Goal: Task Accomplishment & Management: Use online tool/utility

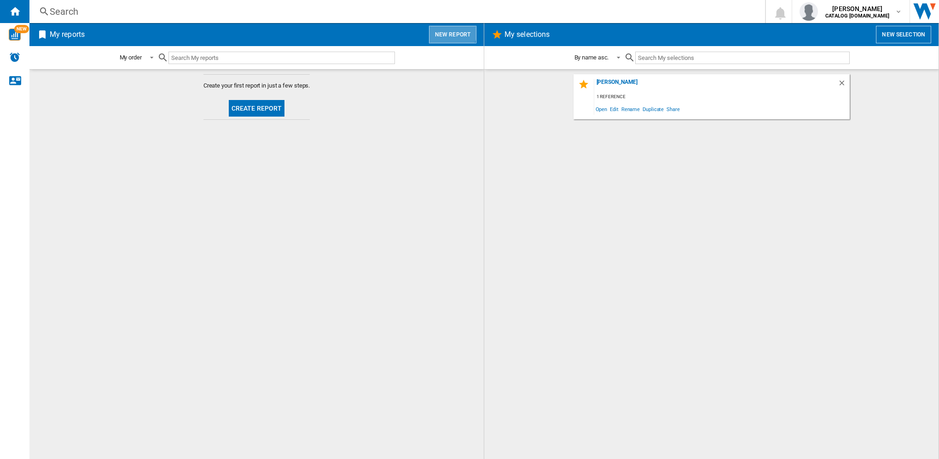
click at [451, 33] on button "New report" at bounding box center [452, 34] width 47 height 17
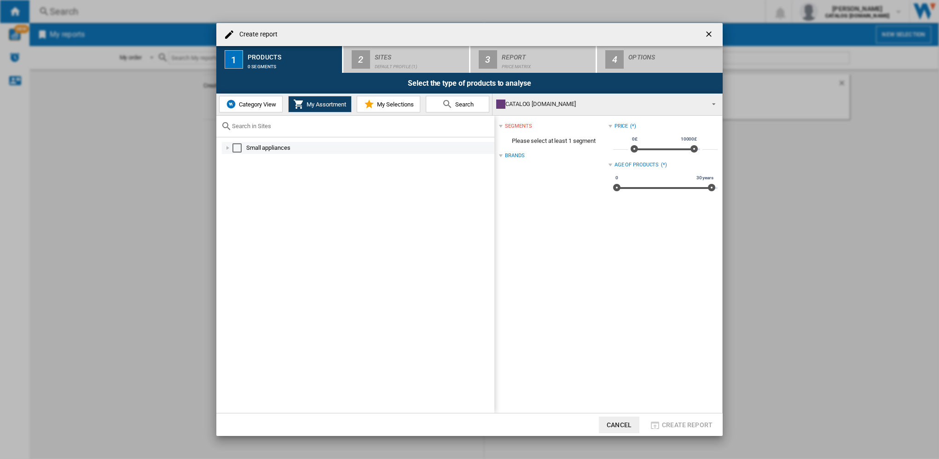
click at [225, 148] on div at bounding box center [227, 147] width 9 height 9
click at [228, 148] on div at bounding box center [227, 147] width 9 height 9
click at [247, 105] on span "Category View" at bounding box center [257, 104] width 40 height 7
click at [257, 126] on input "text" at bounding box center [361, 125] width 258 height 7
type input "p"
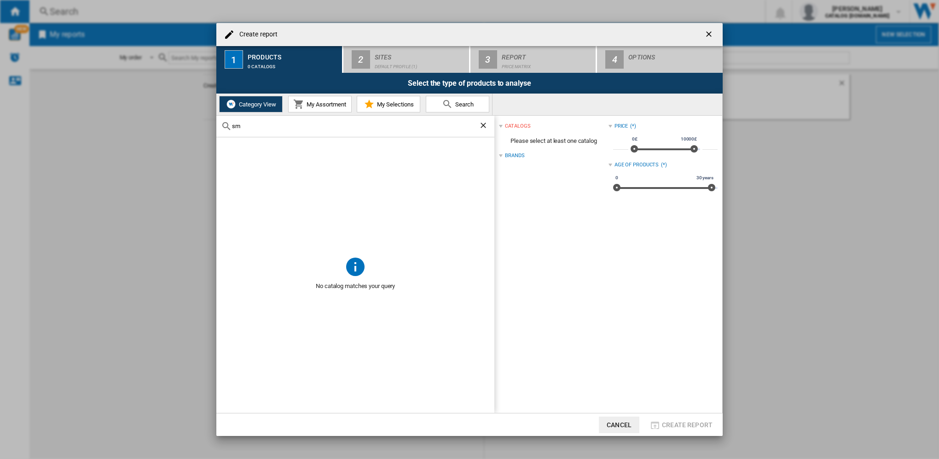
type input "s"
click at [301, 103] on md-icon at bounding box center [298, 104] width 11 height 11
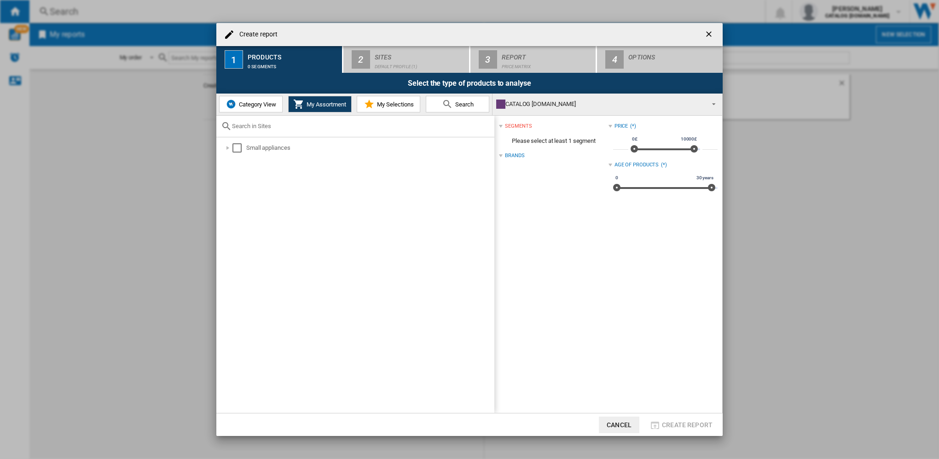
click at [241, 105] on span "Category View" at bounding box center [257, 104] width 40 height 7
click at [335, 102] on span "My Assortment" at bounding box center [325, 104] width 42 height 7
click at [475, 107] on div "CATALOG [DOMAIN_NAME]" at bounding box center [600, 104] width 208 height 13
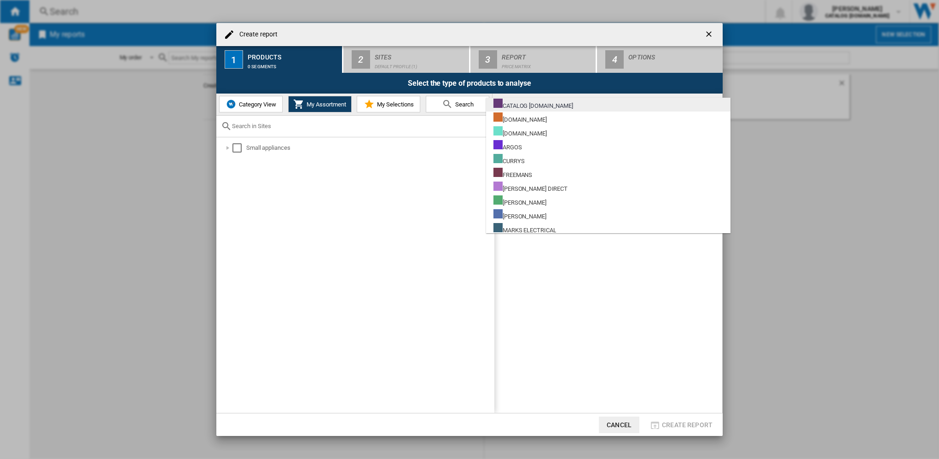
click at [475, 108] on div "CATALOG [DOMAIN_NAME]" at bounding box center [534, 105] width 80 height 12
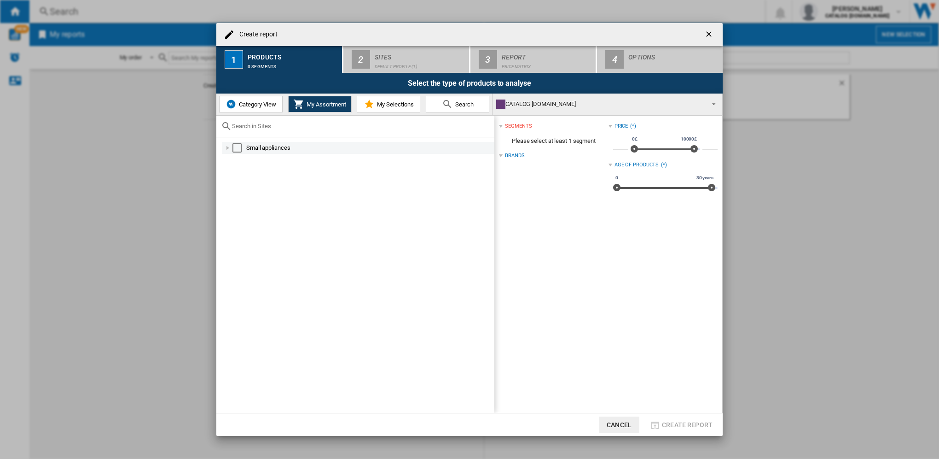
click at [229, 146] on div at bounding box center [227, 147] width 9 height 9
click at [475, 105] on div "CATALOG [DOMAIN_NAME]" at bounding box center [600, 104] width 208 height 13
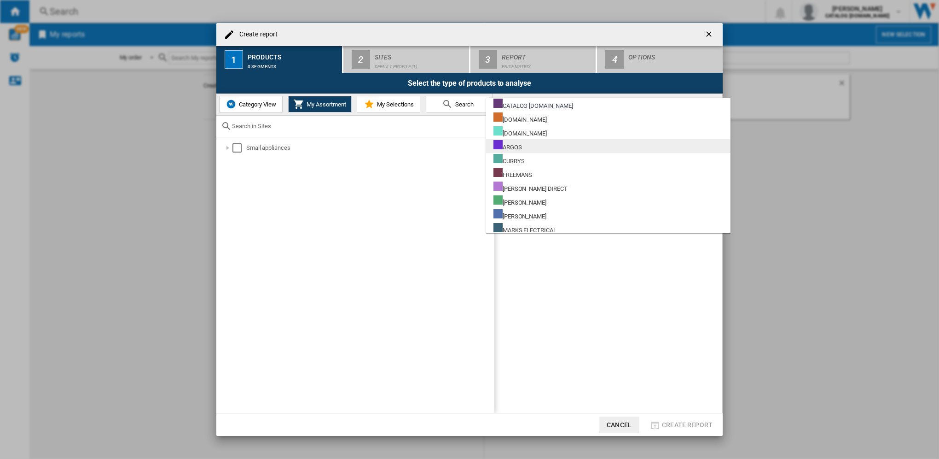
click at [475, 144] on md-option "ARGOS" at bounding box center [608, 146] width 244 height 14
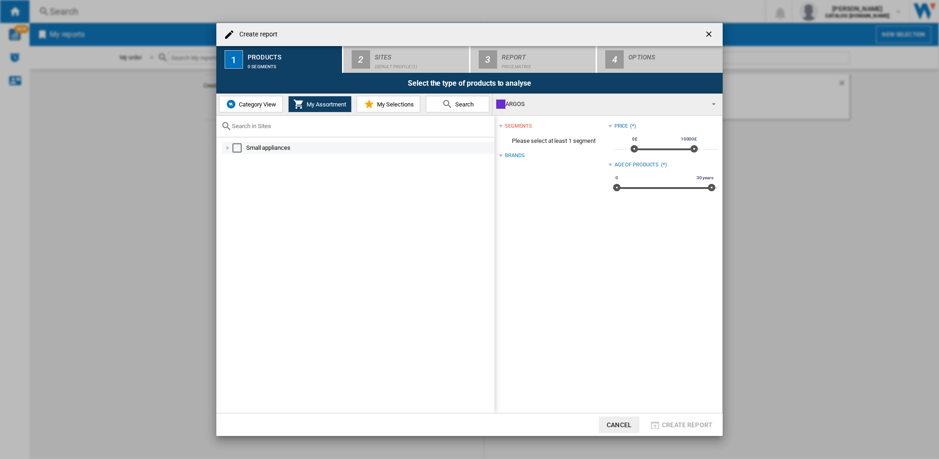
click at [226, 147] on div at bounding box center [227, 147] width 9 height 9
click at [237, 161] on div at bounding box center [237, 159] width 9 height 9
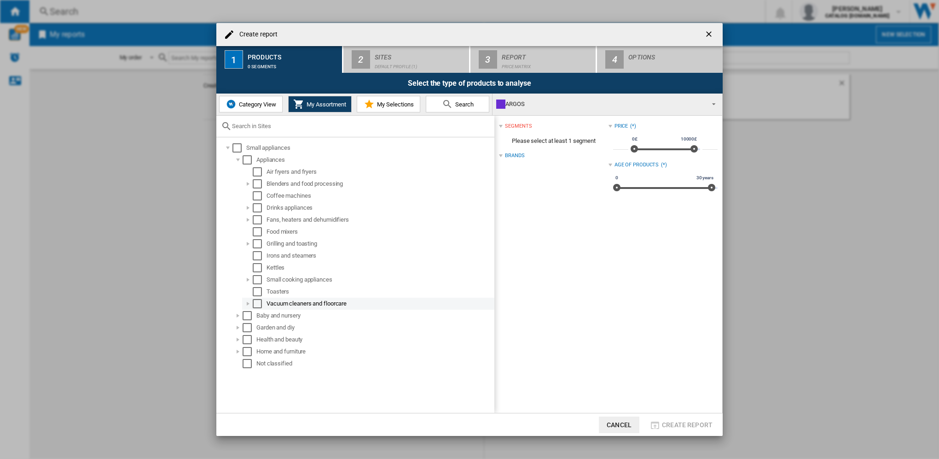
click at [256, 304] on div "Select" at bounding box center [257, 303] width 9 height 9
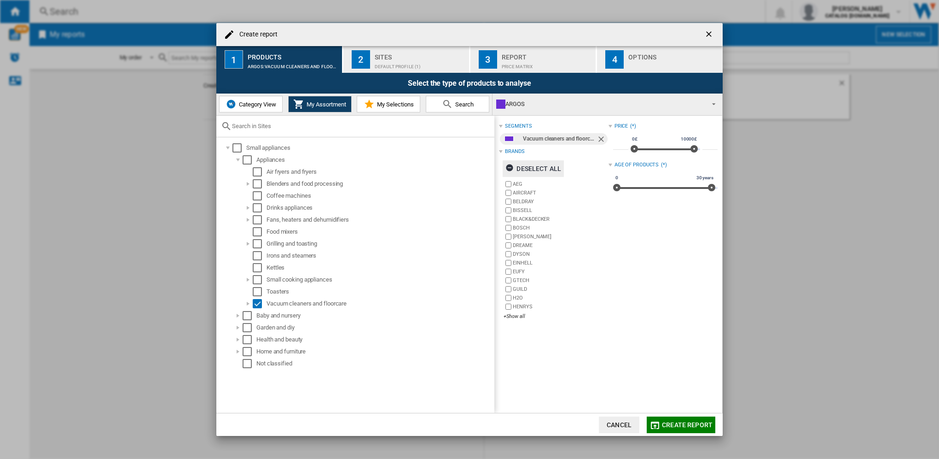
click at [475, 170] on ng-md-icon "button" at bounding box center [510, 168] width 11 height 11
click at [475, 311] on div "AEG AIRCRAFT [GEOGRAPHIC_DATA] [GEOGRAPHIC_DATA] BLACK&DECKER BOSCH [PERSON_NAM…" at bounding box center [556, 251] width 105 height 142
click at [475, 318] on div "+Show all" at bounding box center [556, 316] width 105 height 7
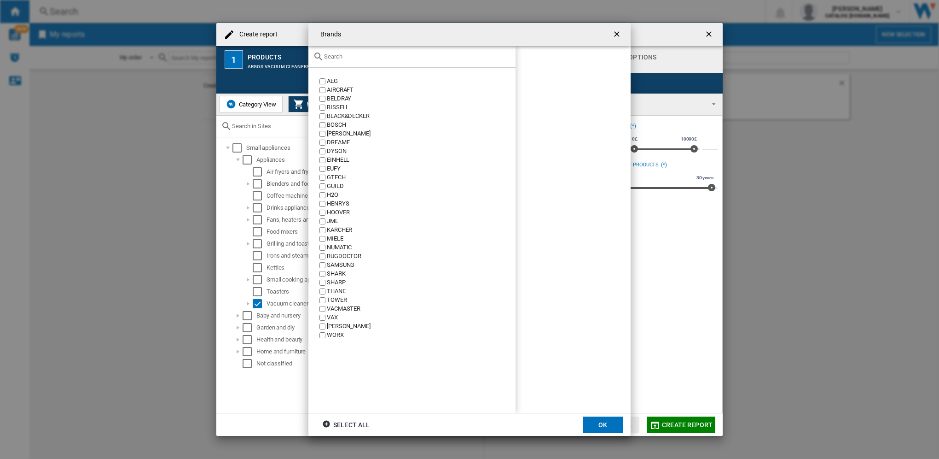
click at [331, 319] on div "VAX" at bounding box center [421, 317] width 189 height 9
click at [475, 369] on button "OK" at bounding box center [603, 424] width 41 height 17
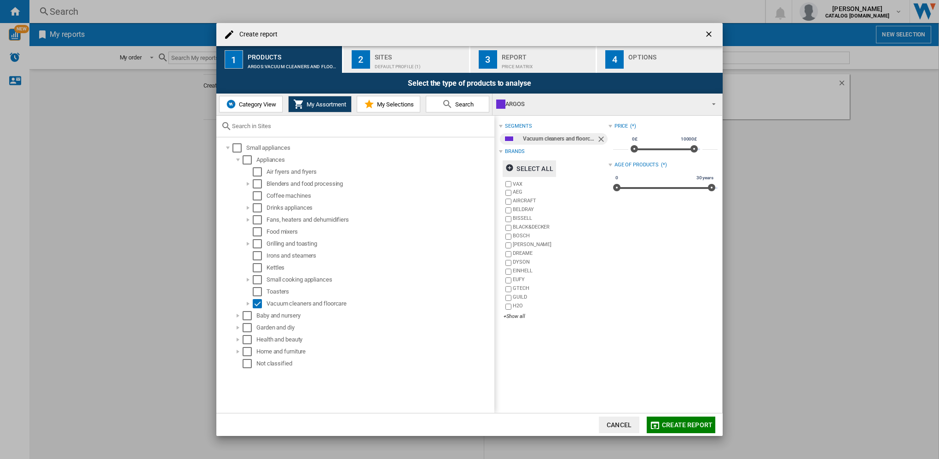
click at [475, 369] on button "Create report" at bounding box center [681, 424] width 69 height 17
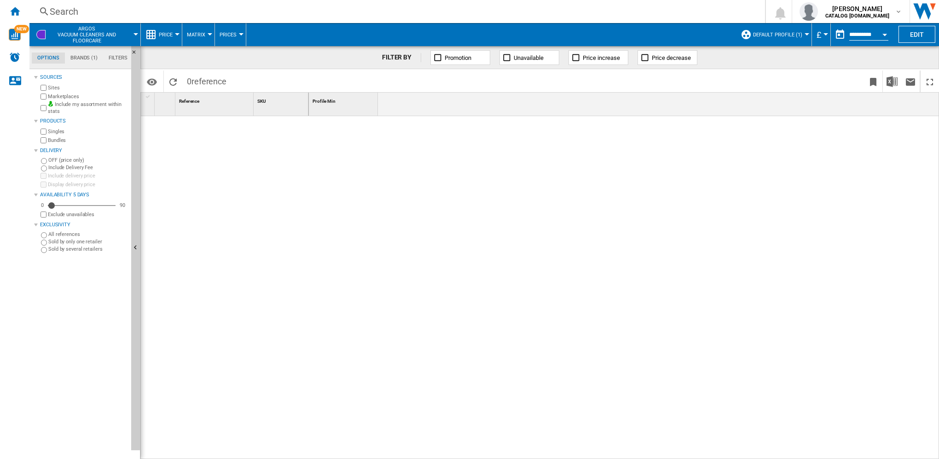
click at [83, 60] on md-tab-item "Brands (1)" at bounding box center [84, 57] width 38 height 11
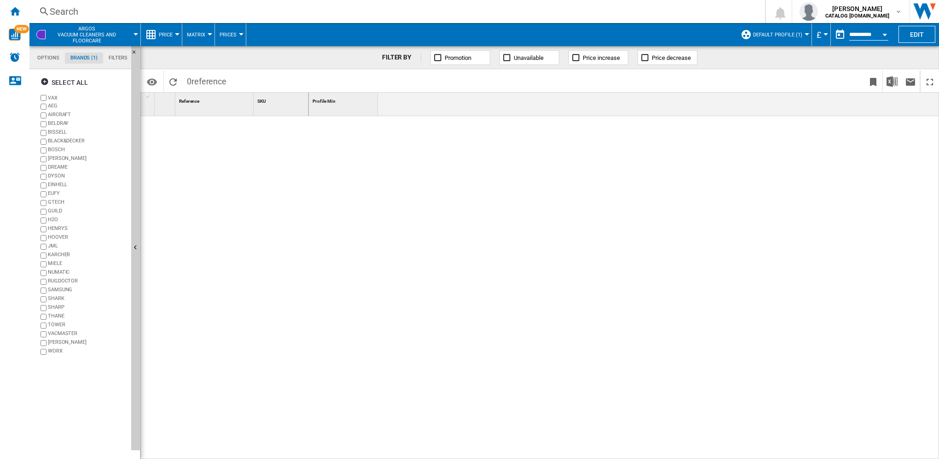
scroll to position [35, 0]
click at [54, 60] on md-tab-item "Options" at bounding box center [48, 57] width 33 height 11
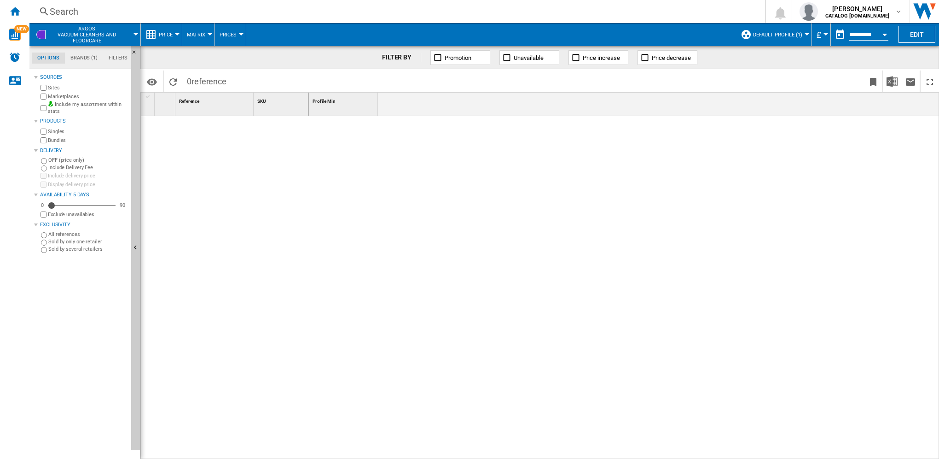
scroll to position [11, 0]
click at [169, 82] on ng-md-icon "Reload" at bounding box center [173, 81] width 11 height 11
click at [70, 41] on span "ARGOS Vacuum cleaners and floorcare" at bounding box center [87, 35] width 72 height 18
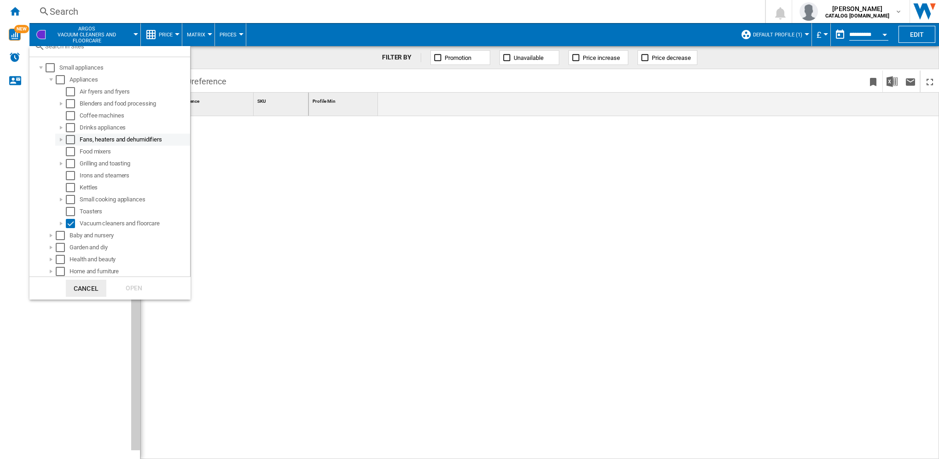
scroll to position [44, 0]
click at [475, 35] on md-backdrop at bounding box center [469, 229] width 939 height 459
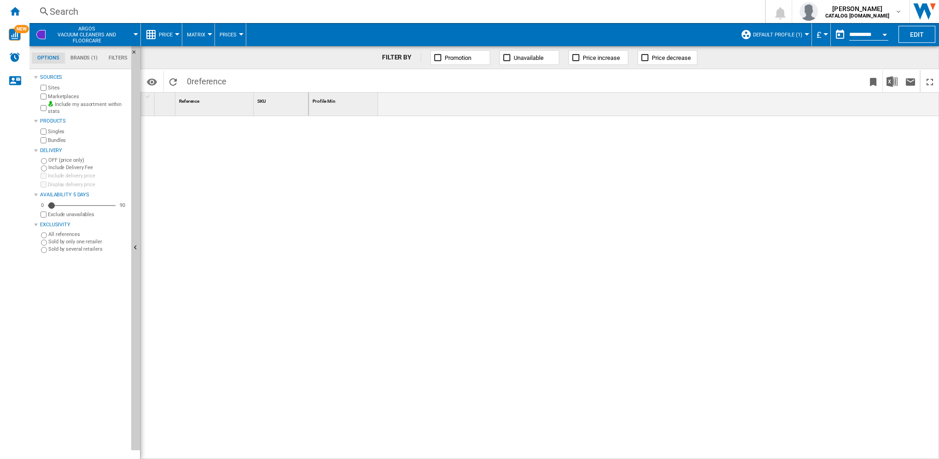
click at [475, 33] on span "Default profile (1)" at bounding box center [777, 35] width 49 height 6
click at [475, 203] on md-backdrop at bounding box center [469, 229] width 939 height 459
click at [475, 31] on button "Open calendar" at bounding box center [885, 33] width 17 height 17
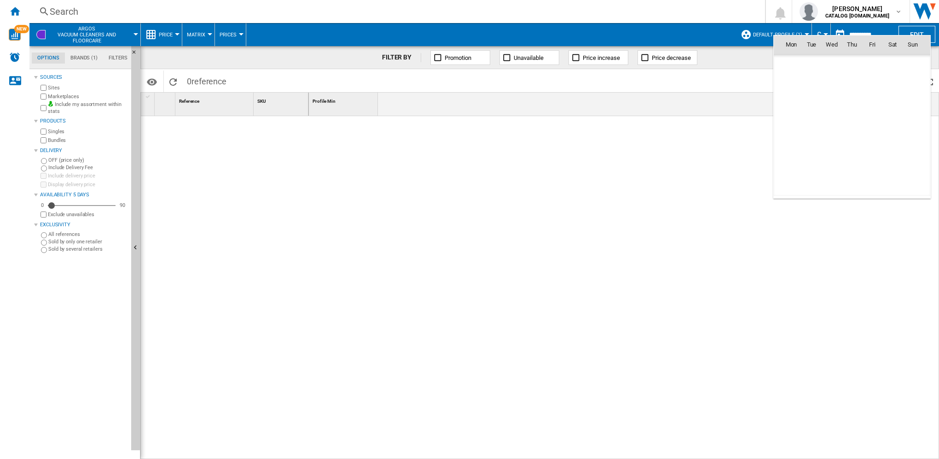
scroll to position [4392, 0]
click at [433, 214] on div at bounding box center [469, 229] width 939 height 459
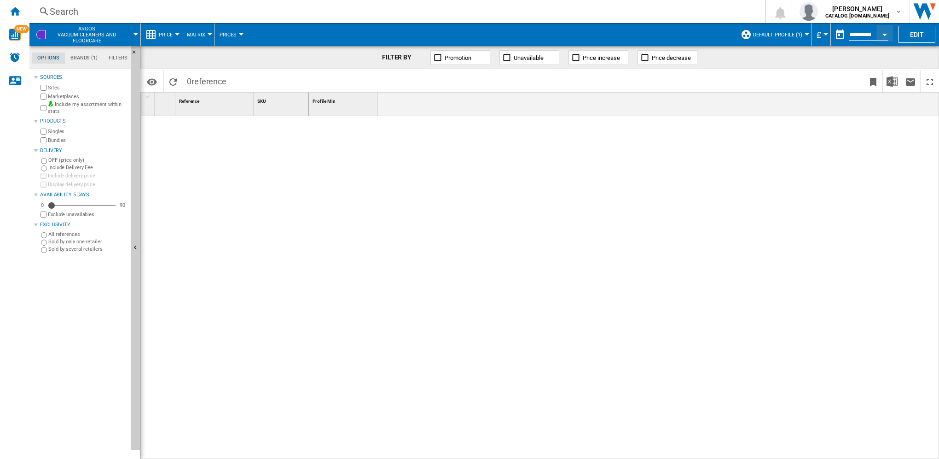
click at [81, 60] on md-tab-item "Brands (1)" at bounding box center [84, 57] width 38 height 11
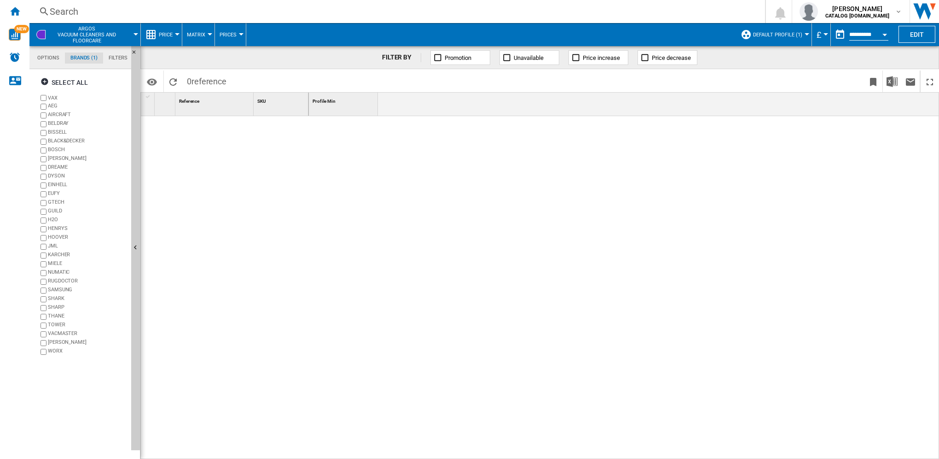
scroll to position [35, 0]
click at [112, 59] on md-tab-item "Filters" at bounding box center [118, 57] width 30 height 11
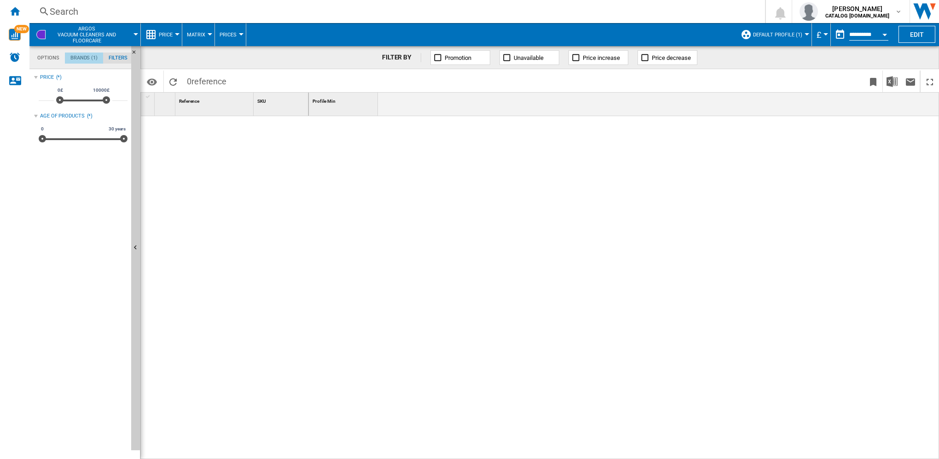
click at [85, 60] on md-tab-item "Brands (1)" at bounding box center [84, 57] width 38 height 11
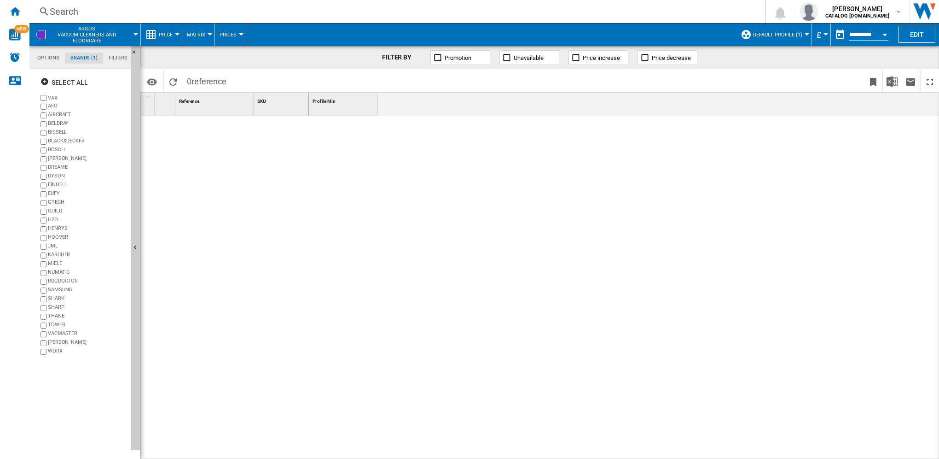
click at [52, 62] on md-tab-item "Options" at bounding box center [48, 57] width 33 height 11
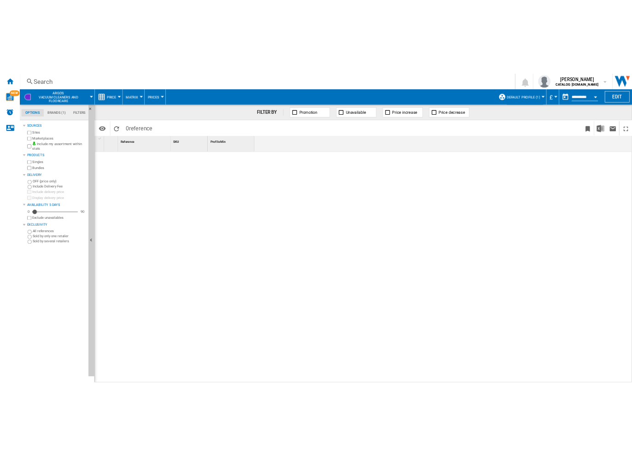
scroll to position [11, 0]
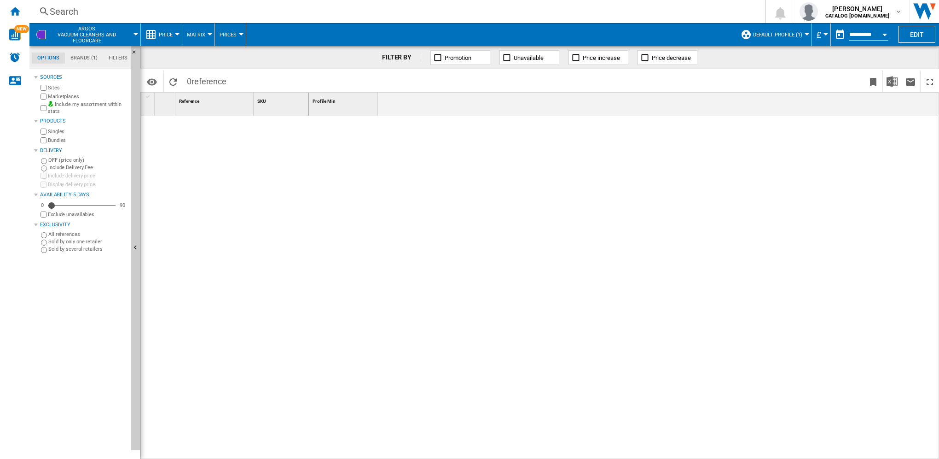
click at [440, 253] on div at bounding box center [624, 287] width 631 height 343
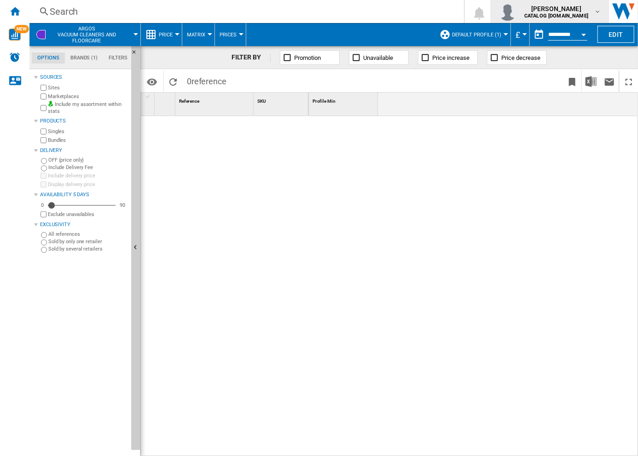
click at [475, 12] on span "[PERSON_NAME]" at bounding box center [556, 8] width 64 height 9
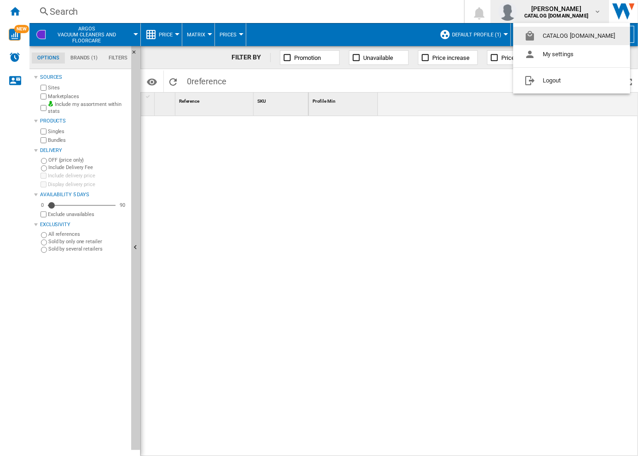
click at [475, 37] on button "CATALOG [DOMAIN_NAME]" at bounding box center [571, 36] width 117 height 18
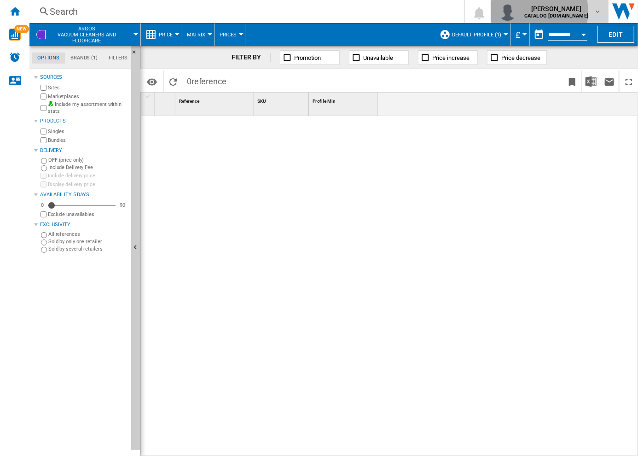
click at [475, 12] on span "[PERSON_NAME]" at bounding box center [556, 8] width 64 height 9
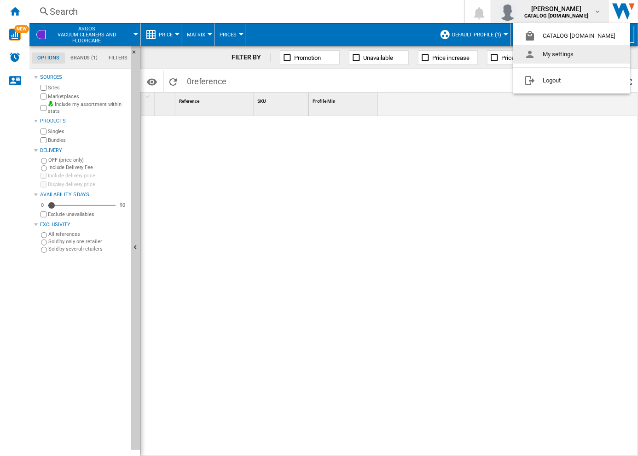
click at [475, 62] on button "My settings" at bounding box center [571, 54] width 117 height 18
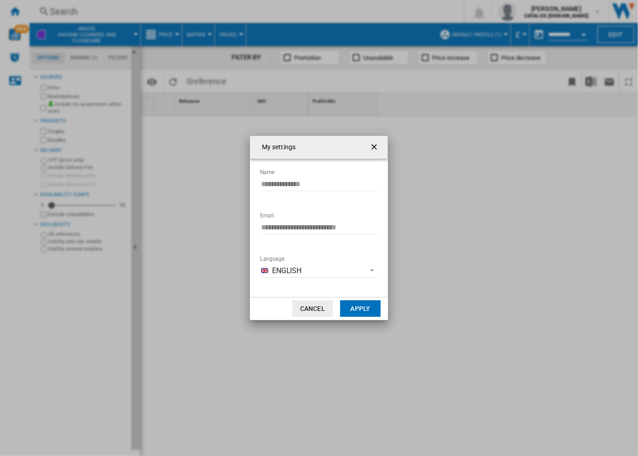
click at [315, 308] on button "Cancel" at bounding box center [312, 308] width 41 height 17
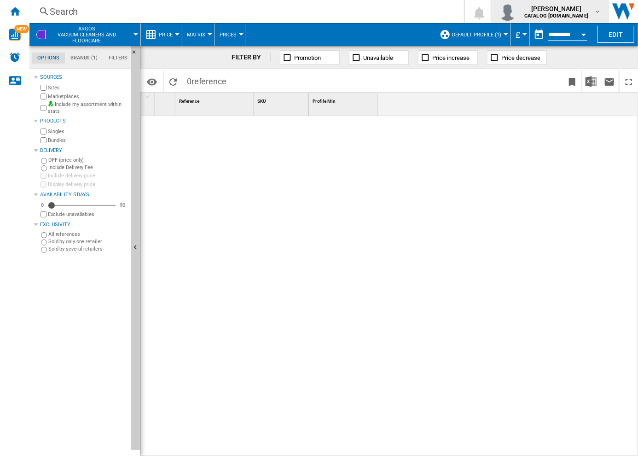
click at [475, 12] on md-icon "button" at bounding box center [597, 11] width 7 height 7
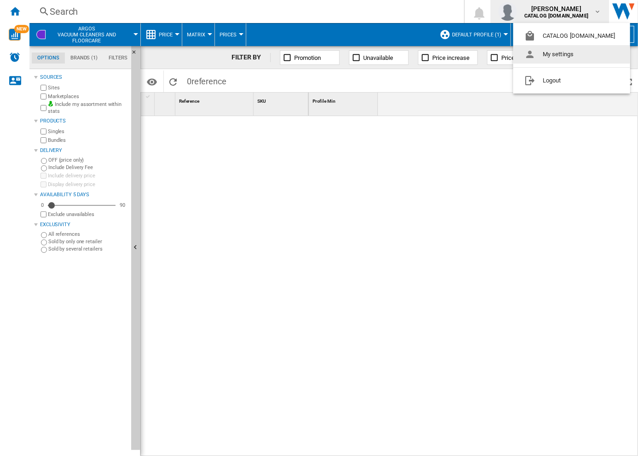
click at [475, 55] on button "My settings" at bounding box center [571, 54] width 117 height 18
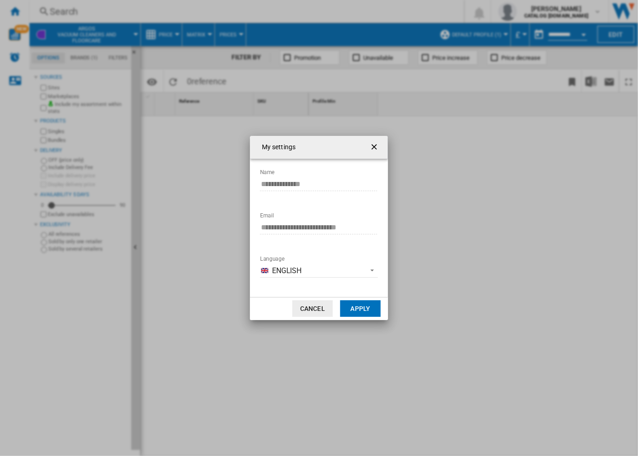
click at [374, 148] on ng-md-icon "getI18NText('BUTTONS.CLOSE_DIALOG')" at bounding box center [375, 147] width 11 height 11
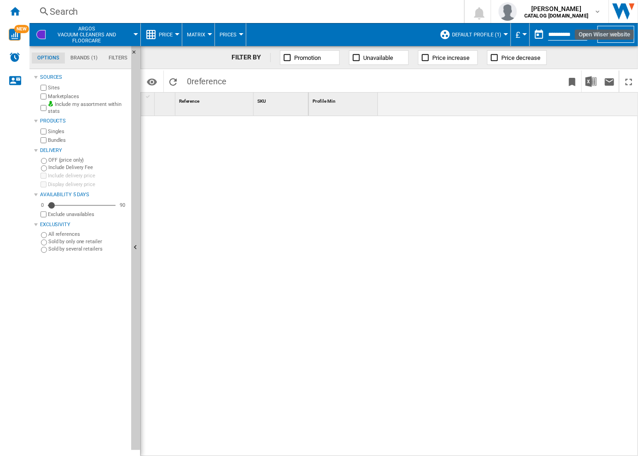
click at [475, 8] on img "Open Wiser website" at bounding box center [623, 11] width 29 height 23
click at [12, 12] on ng-md-icon "Home" at bounding box center [14, 11] width 11 height 11
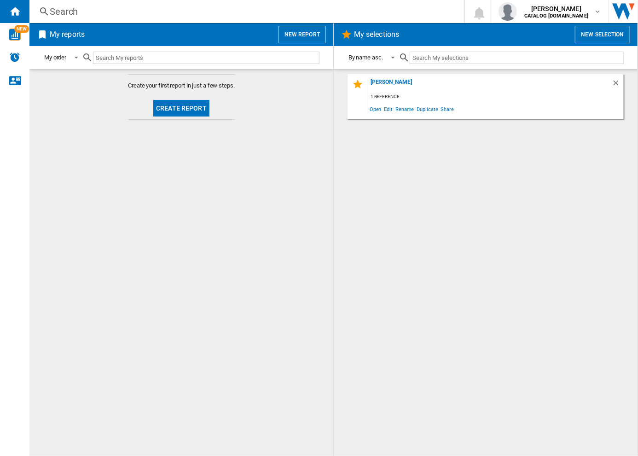
click at [55, 32] on h2 "My reports" at bounding box center [67, 34] width 39 height 17
click at [13, 14] on ng-md-icon "Home" at bounding box center [14, 11] width 11 height 11
click at [392, 80] on div "[PERSON_NAME]" at bounding box center [486, 85] width 244 height 12
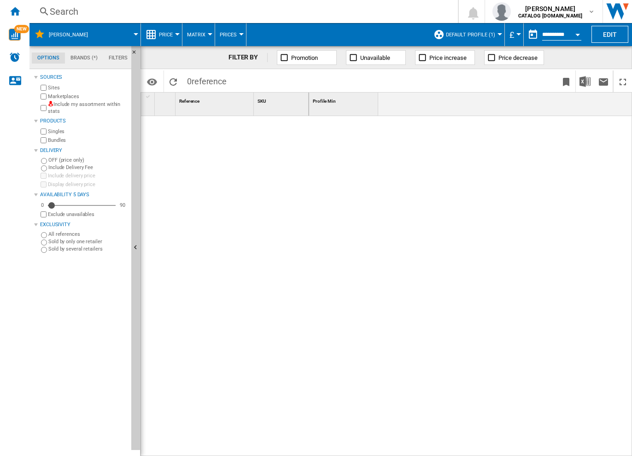
click at [81, 58] on md-tab-item "Brands (*)" at bounding box center [84, 57] width 38 height 11
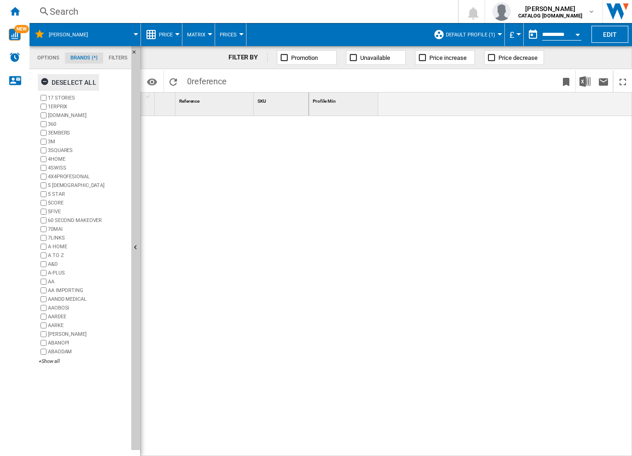
click at [42, 85] on ng-md-icon "button" at bounding box center [46, 82] width 11 height 11
click at [52, 361] on div "+Show all" at bounding box center [83, 361] width 89 height 7
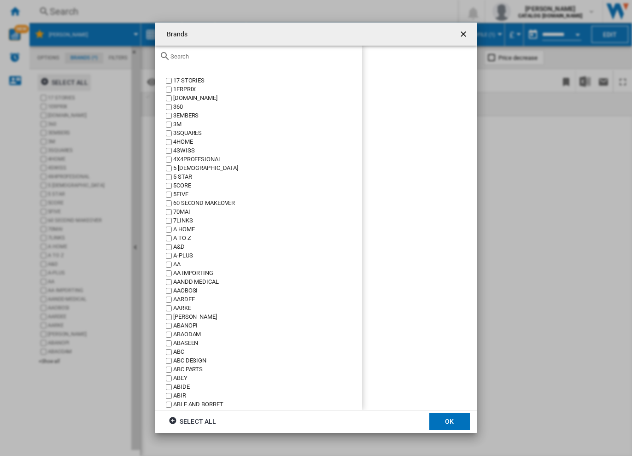
click at [251, 58] on input "{{::title}} OK ..." at bounding box center [263, 56] width 187 height 7
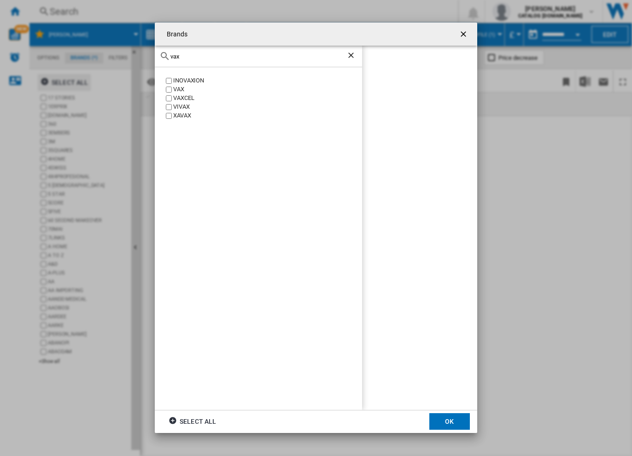
type input "vax"
click at [453, 369] on button "OK" at bounding box center [449, 421] width 41 height 17
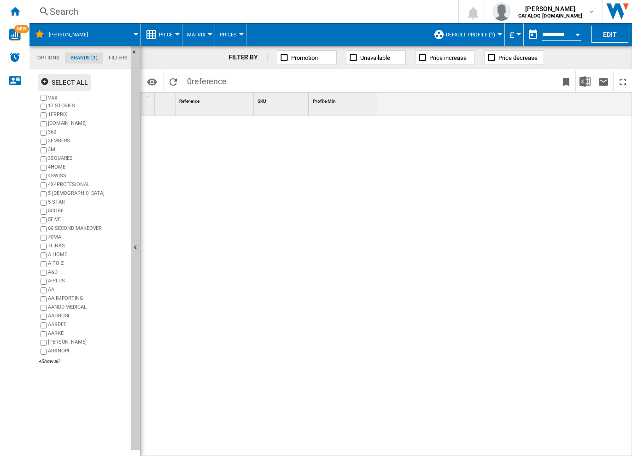
click at [114, 57] on md-tab-item "Filters" at bounding box center [118, 57] width 30 height 11
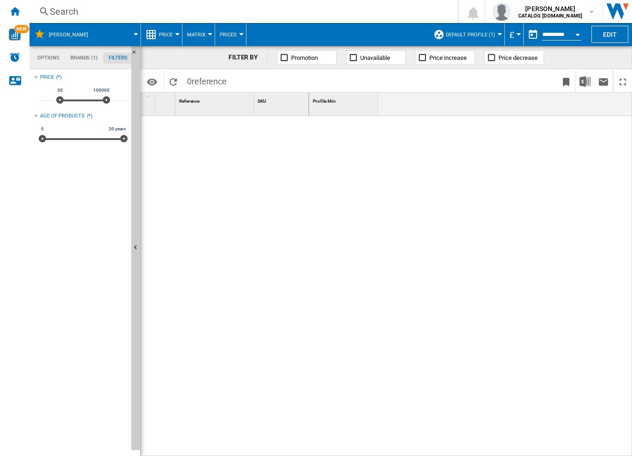
scroll to position [60, 0]
click at [78, 58] on md-tab-item "Brands (1)" at bounding box center [84, 57] width 38 height 11
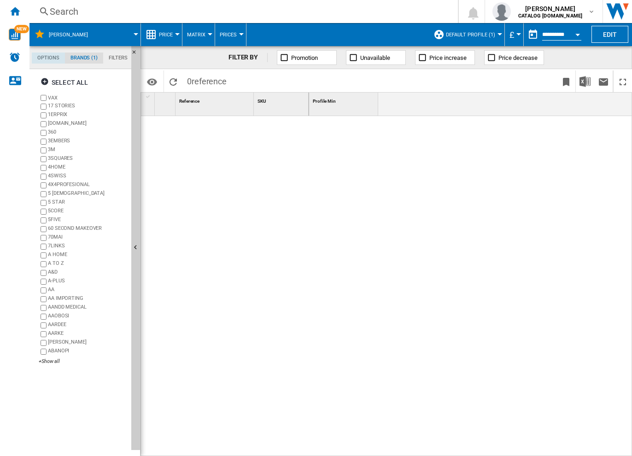
click at [36, 59] on md-tab-item "Options" at bounding box center [48, 57] width 33 height 11
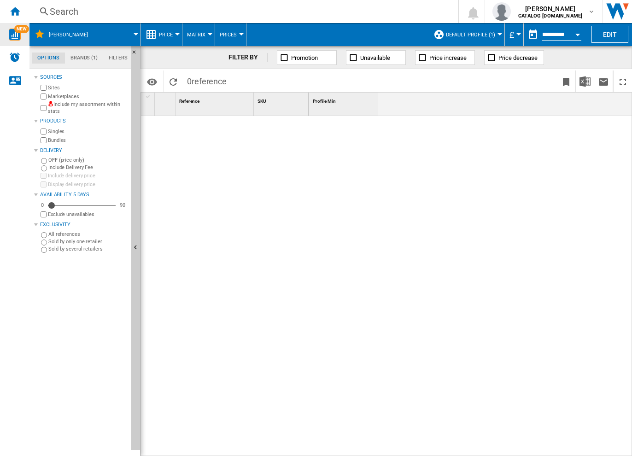
click at [17, 32] on span "NEW" at bounding box center [21, 29] width 15 height 8
click at [12, 15] on ng-md-icon "Home" at bounding box center [14, 11] width 11 height 11
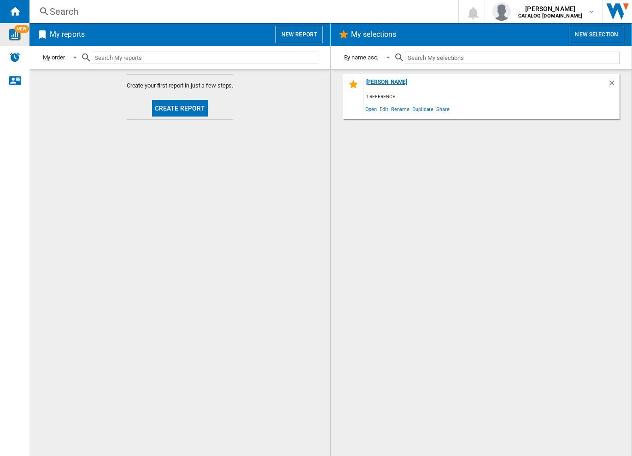
click at [402, 83] on div "[PERSON_NAME]" at bounding box center [486, 85] width 244 height 12
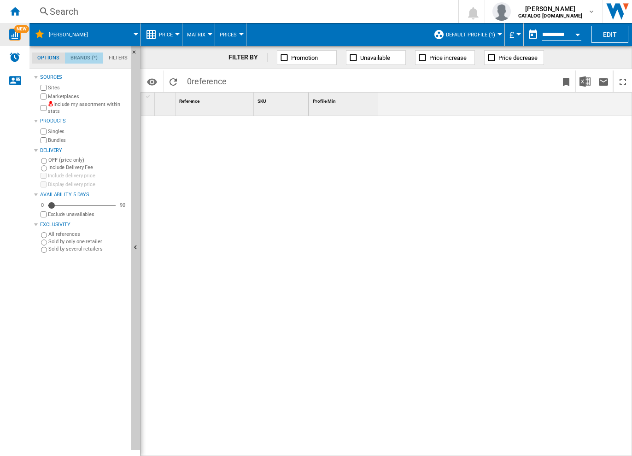
click at [90, 59] on md-tab-item "Brands (*)" at bounding box center [84, 57] width 38 height 11
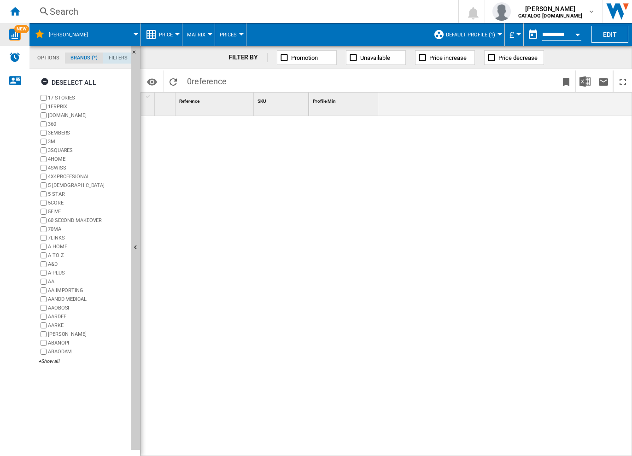
click at [110, 57] on md-tab-item "Filters" at bounding box center [118, 57] width 30 height 11
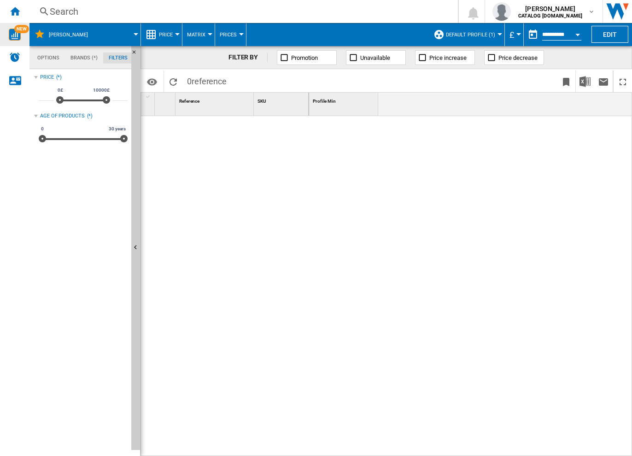
click at [43, 59] on md-tab-item "Options" at bounding box center [48, 57] width 33 height 11
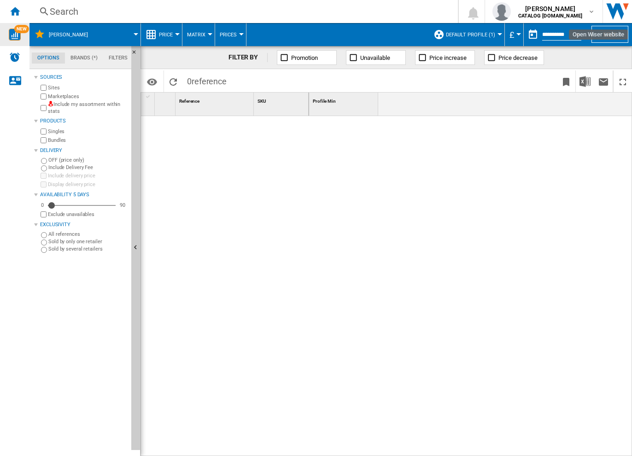
click at [475, 12] on img "Open Wiser website" at bounding box center [617, 11] width 29 height 23
click at [475, 6] on span "[PERSON_NAME]" at bounding box center [550, 8] width 64 height 9
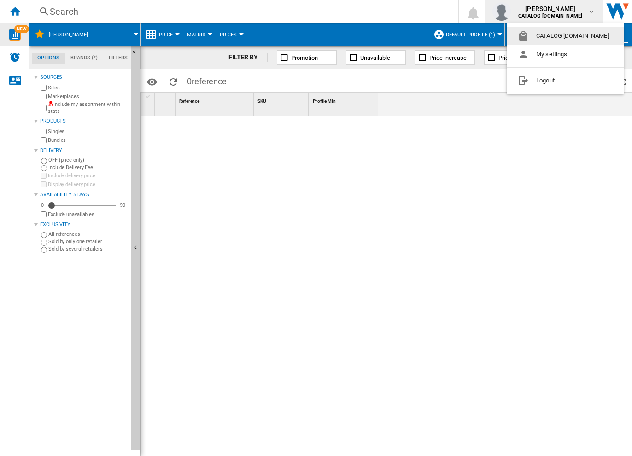
click at [475, 36] on button "CATALOG [DOMAIN_NAME]" at bounding box center [564, 36] width 117 height 18
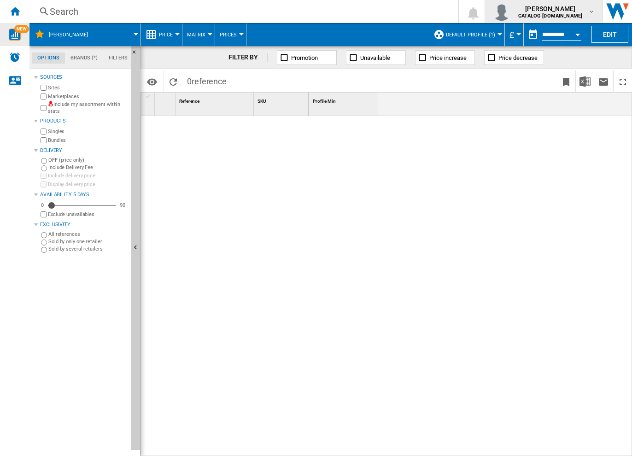
click at [475, 13] on b "CATALOG [DOMAIN_NAME]" at bounding box center [550, 16] width 64 height 6
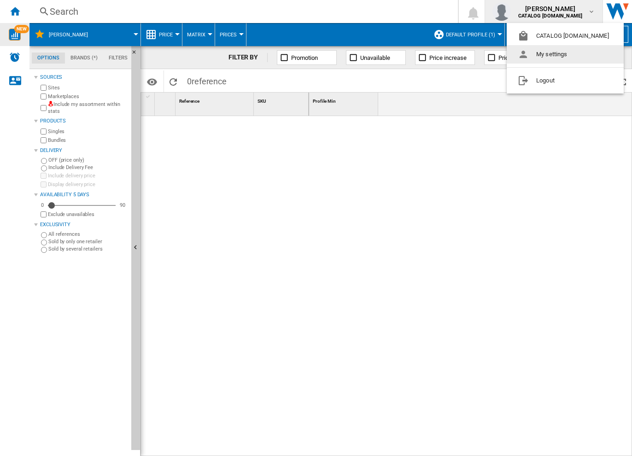
click at [475, 55] on button "My settings" at bounding box center [564, 54] width 117 height 18
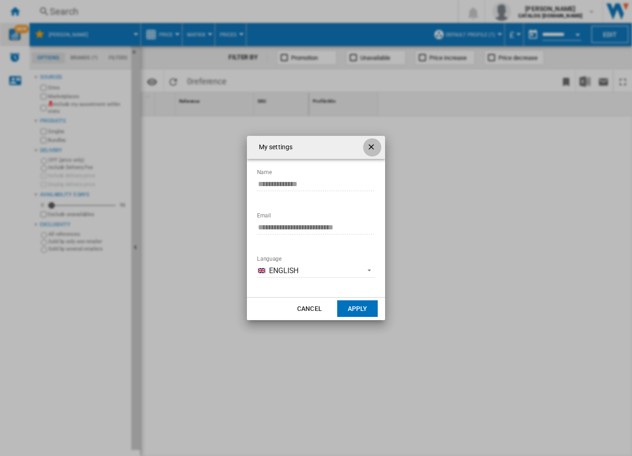
click at [370, 146] on ng-md-icon "getI18NText('BUTTONS.CLOSE_DIALOG')" at bounding box center [371, 147] width 11 height 11
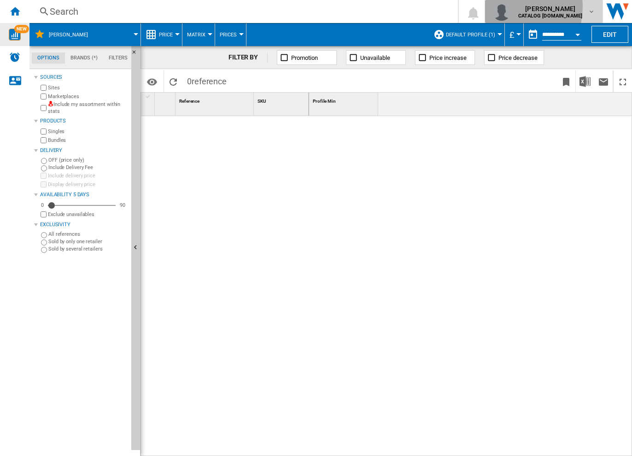
click at [475, 7] on img "button" at bounding box center [501, 11] width 18 height 18
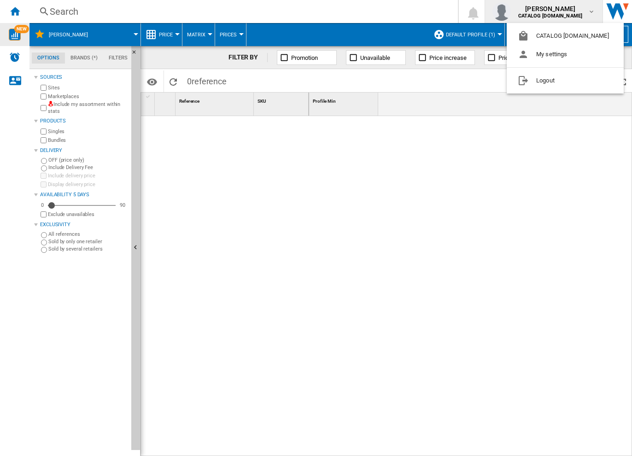
click at [6, 10] on md-backdrop at bounding box center [316, 228] width 632 height 456
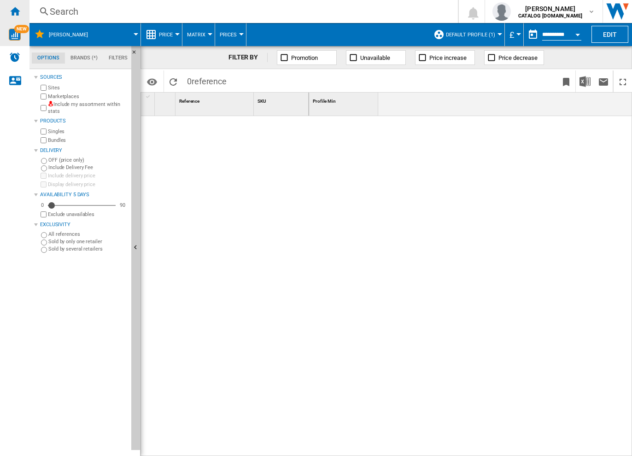
click at [18, 8] on ng-md-icon "Home" at bounding box center [14, 11] width 11 height 11
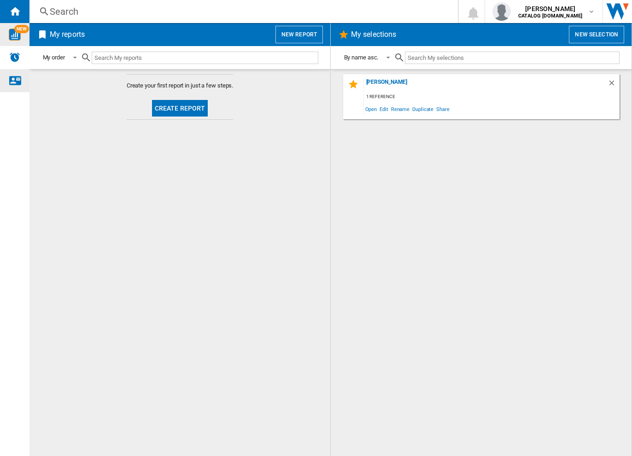
click at [17, 78] on ng-md-icon "Contact us" at bounding box center [14, 80] width 11 height 11
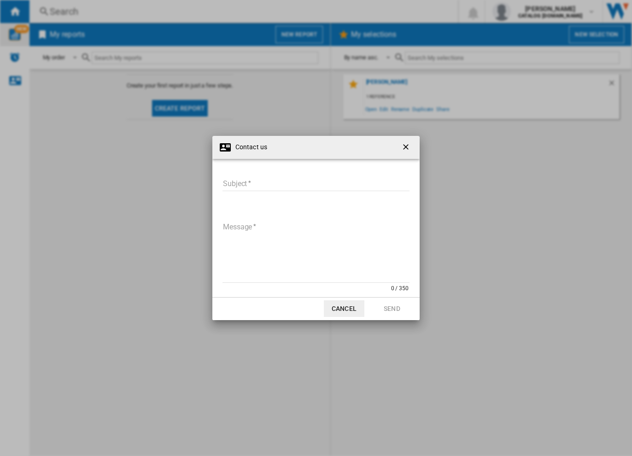
click at [405, 148] on ng-md-icon "getI18NText('BUTTONS.CLOSE_DIALOG')" at bounding box center [406, 147] width 11 height 11
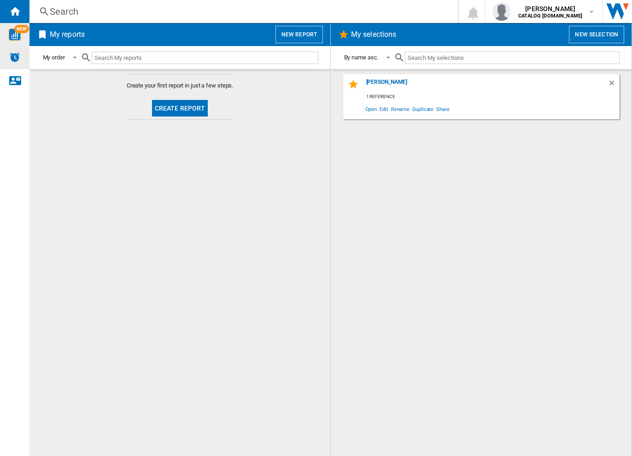
click at [10, 61] on img "Alerts" at bounding box center [14, 57] width 11 height 11
click at [13, 41] on div "NEW" at bounding box center [14, 34] width 29 height 23
click at [15, 10] on ng-md-icon "Home" at bounding box center [14, 11] width 11 height 11
click at [377, 85] on div "[PERSON_NAME]" at bounding box center [486, 85] width 244 height 12
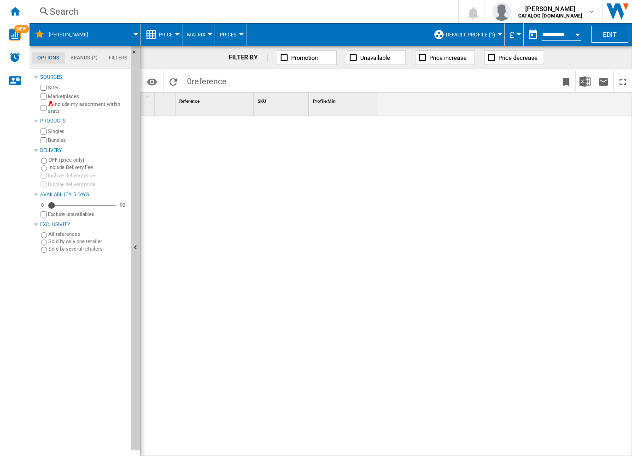
click at [80, 61] on md-tab-item "Brands (*)" at bounding box center [84, 57] width 38 height 11
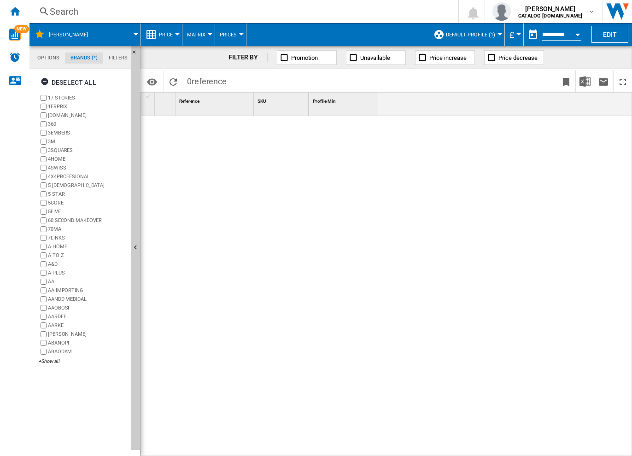
click at [45, 60] on md-tab-item "Options" at bounding box center [48, 57] width 33 height 11
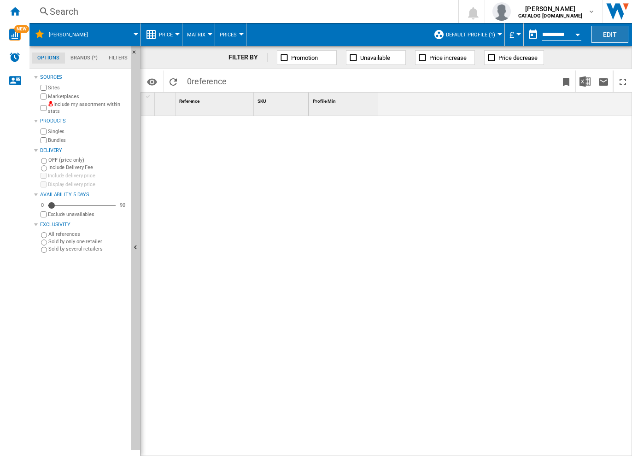
click at [475, 29] on button "Edit" at bounding box center [609, 34] width 37 height 17
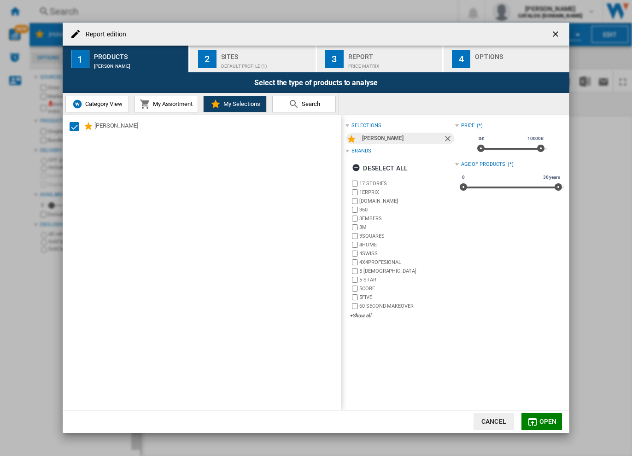
click at [99, 58] on div "Products" at bounding box center [139, 54] width 91 height 10
click at [97, 104] on span "Category View" at bounding box center [103, 103] width 40 height 7
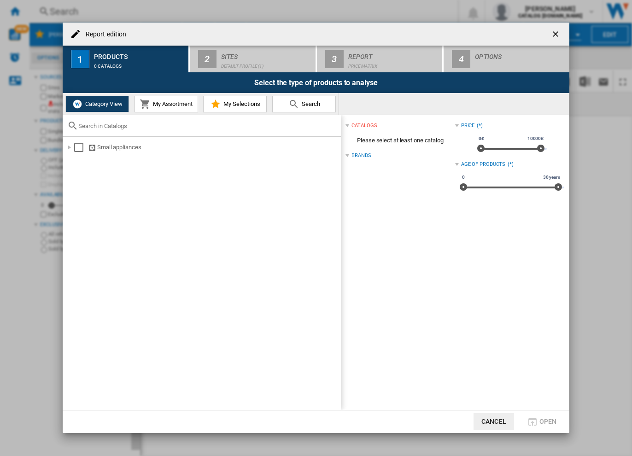
click at [104, 123] on input "text" at bounding box center [207, 125] width 258 height 7
type input "v"
click at [171, 107] on button "My Assortment" at bounding box center [166, 104] width 64 height 17
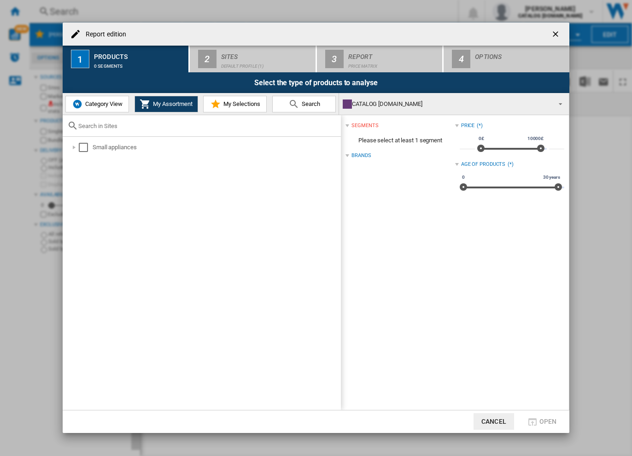
click at [243, 103] on span "My Selections" at bounding box center [240, 103] width 39 height 7
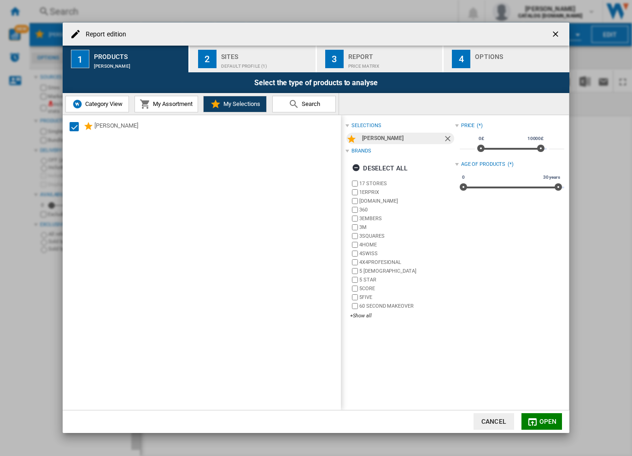
click at [245, 104] on span "My Selections" at bounding box center [240, 103] width 39 height 7
click at [306, 100] on span "Search" at bounding box center [309, 103] width 21 height 7
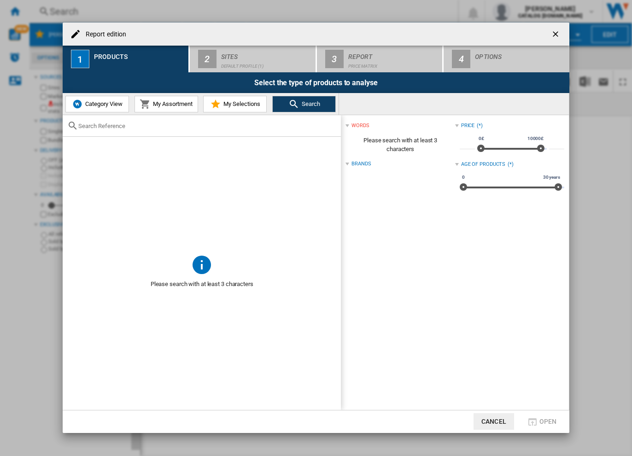
click at [106, 110] on button "Category View" at bounding box center [97, 104] width 64 height 17
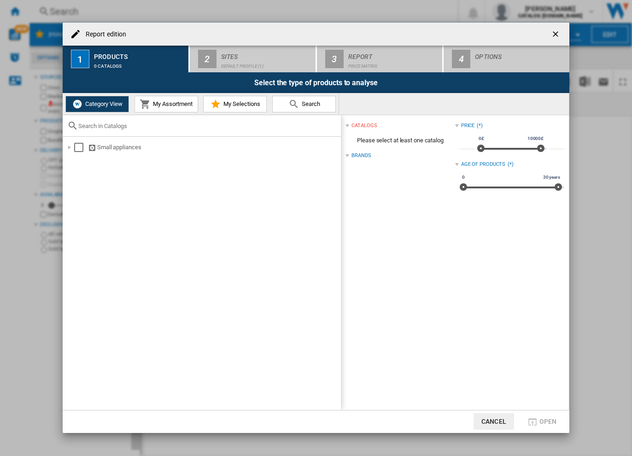
click at [80, 128] on input "text" at bounding box center [207, 125] width 258 height 7
click at [475, 37] on ng-md-icon "getI18NText('BUTTONS.CLOSE_DIALOG')" at bounding box center [556, 34] width 11 height 11
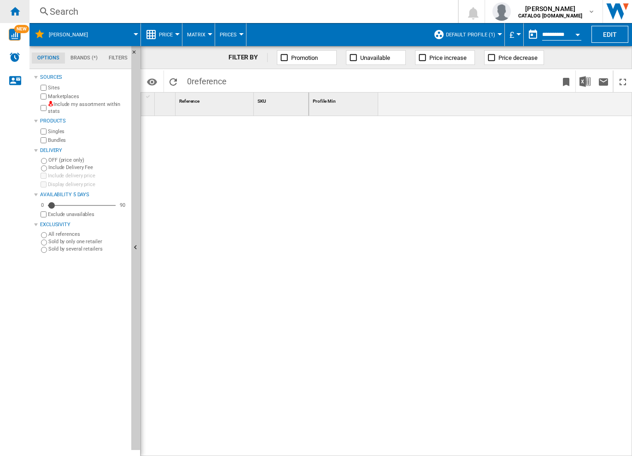
click at [13, 14] on ng-md-icon "Home" at bounding box center [14, 11] width 11 height 11
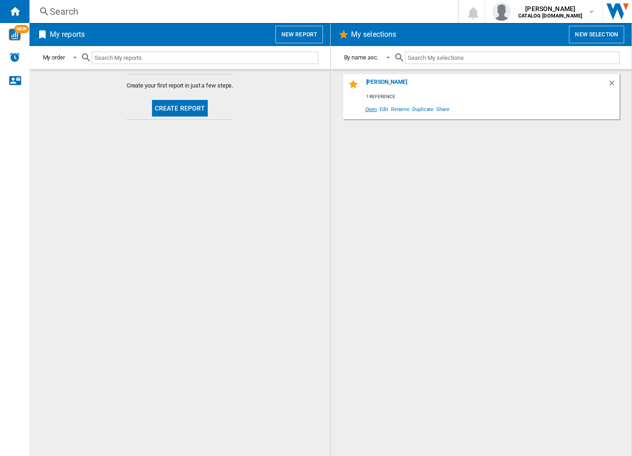
click at [370, 108] on span "Open" at bounding box center [371, 109] width 15 height 12
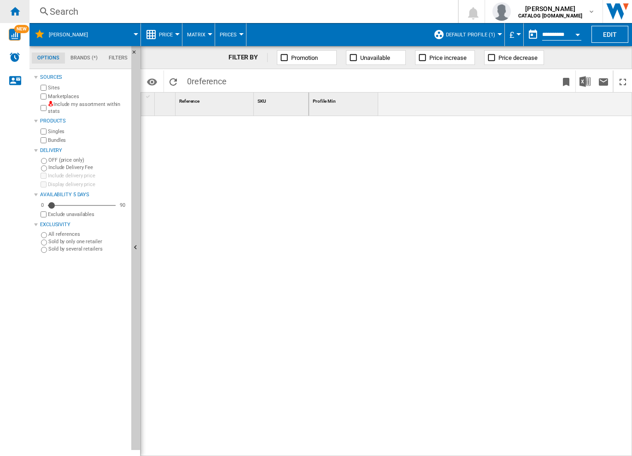
click at [12, 12] on ng-md-icon "Home" at bounding box center [14, 11] width 11 height 11
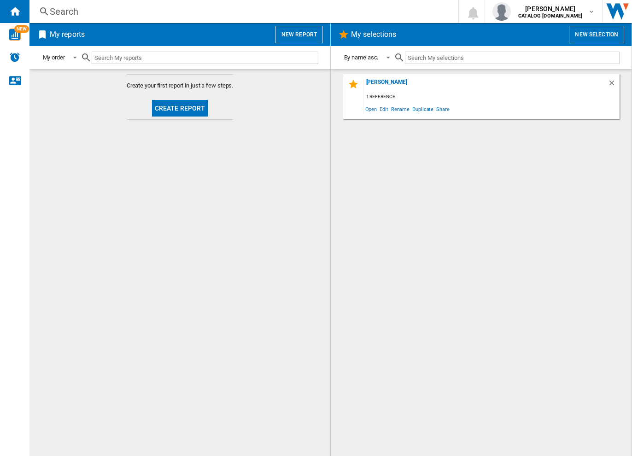
click at [368, 35] on h2 "My selections" at bounding box center [373, 34] width 49 height 17
